Goal: Information Seeking & Learning: Learn about a topic

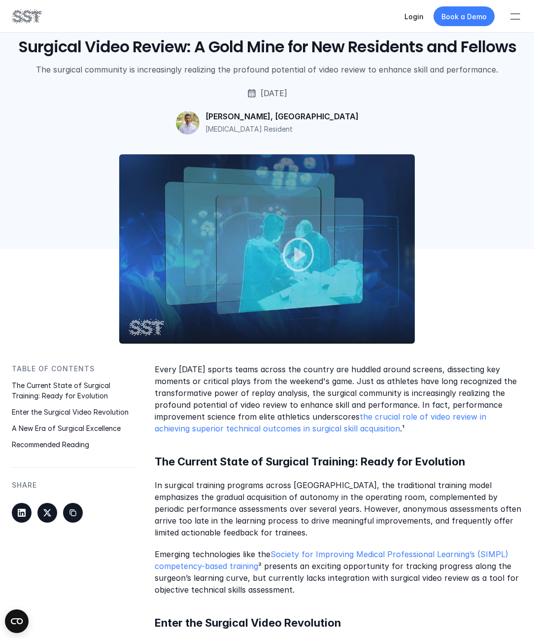
scroll to position [33, 0]
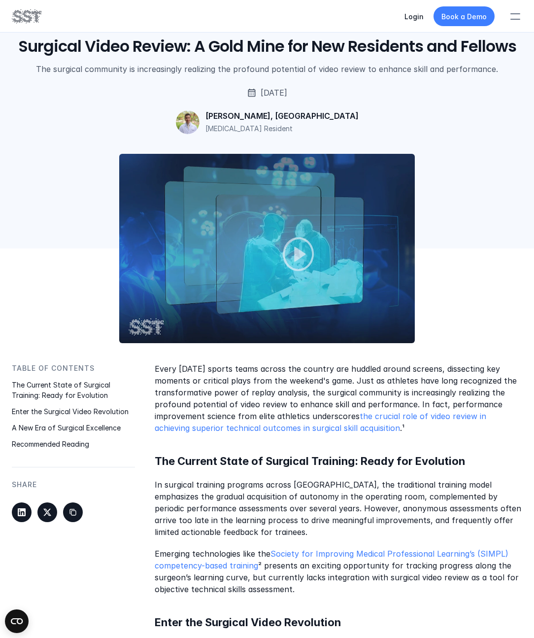
click at [351, 284] on img at bounding box center [267, 248] width 296 height 189
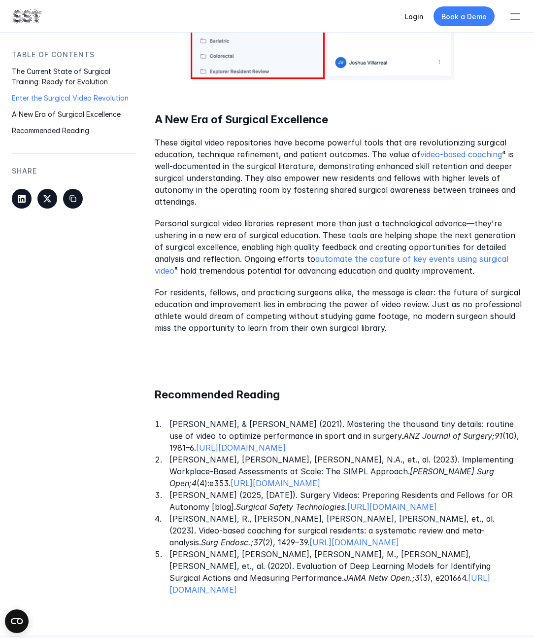
scroll to position [949, 0]
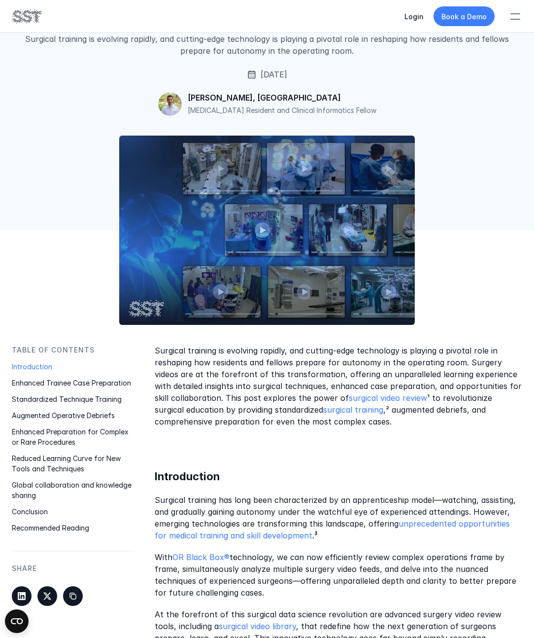
scroll to position [64, 0]
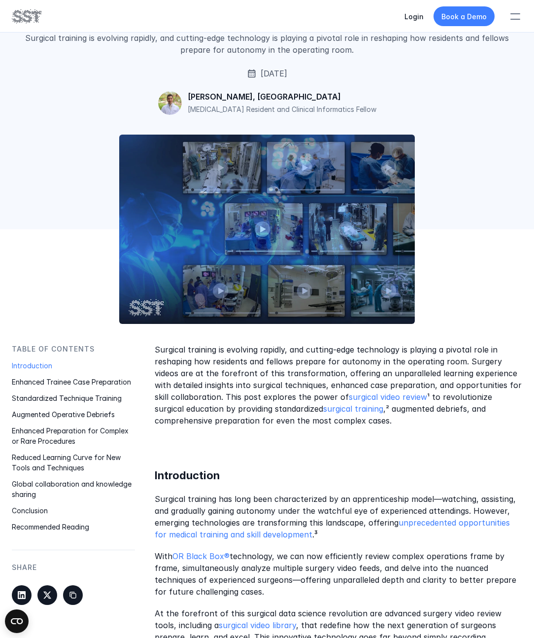
click at [463, 439] on p at bounding box center [339, 442] width 368 height 12
